Goal: Information Seeking & Learning: Learn about a topic

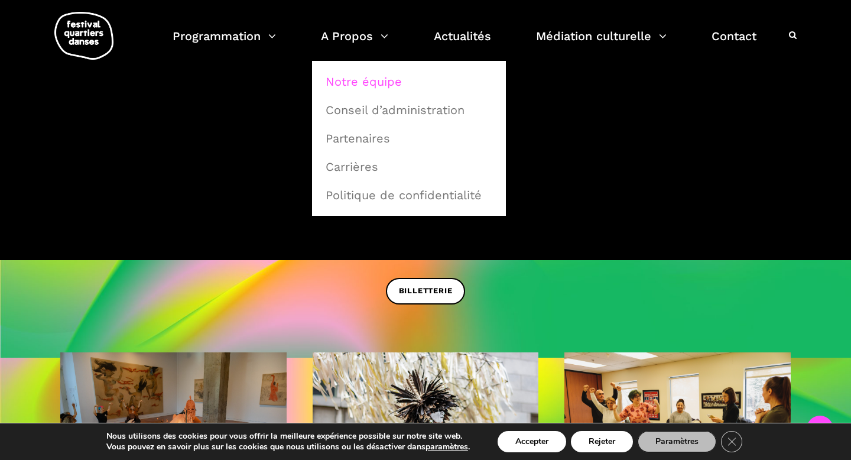
scroll to position [220, 0]
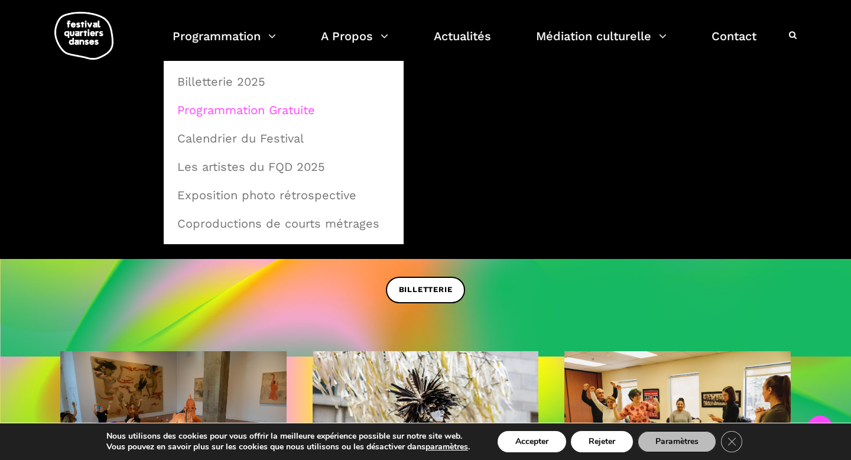
click at [226, 106] on link "Programmation Gratuite" at bounding box center [283, 109] width 227 height 27
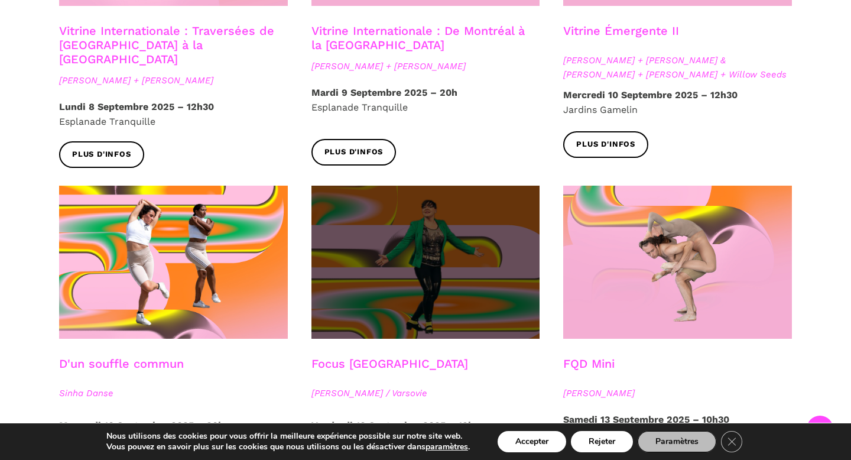
scroll to position [1209, 0]
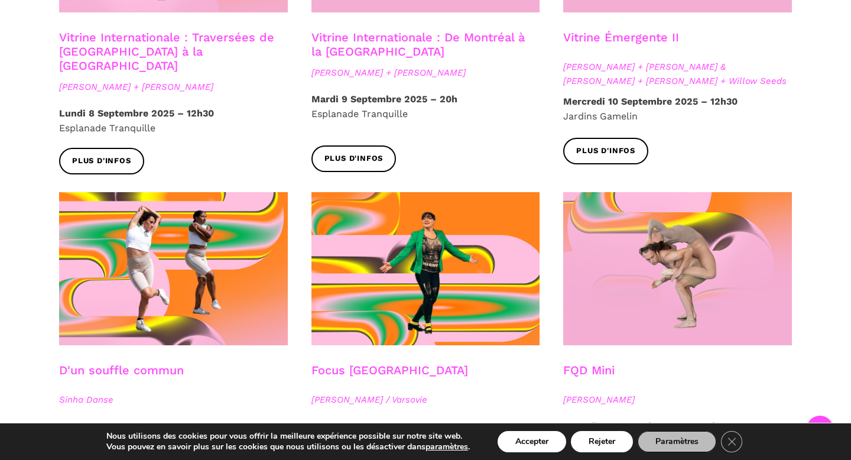
click at [355, 30] on link "Vitrine Internationale : De Montréal à la [GEOGRAPHIC_DATA]" at bounding box center [418, 44] width 213 height 28
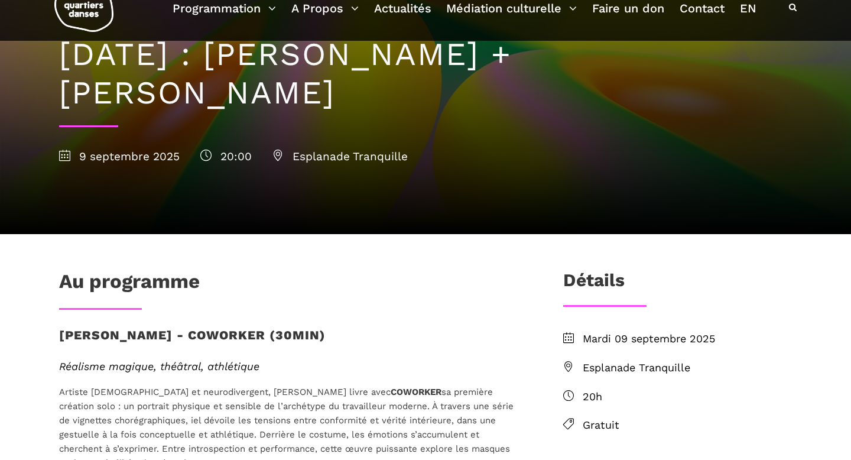
scroll to position [40, 0]
